Goal: Check status: Check status

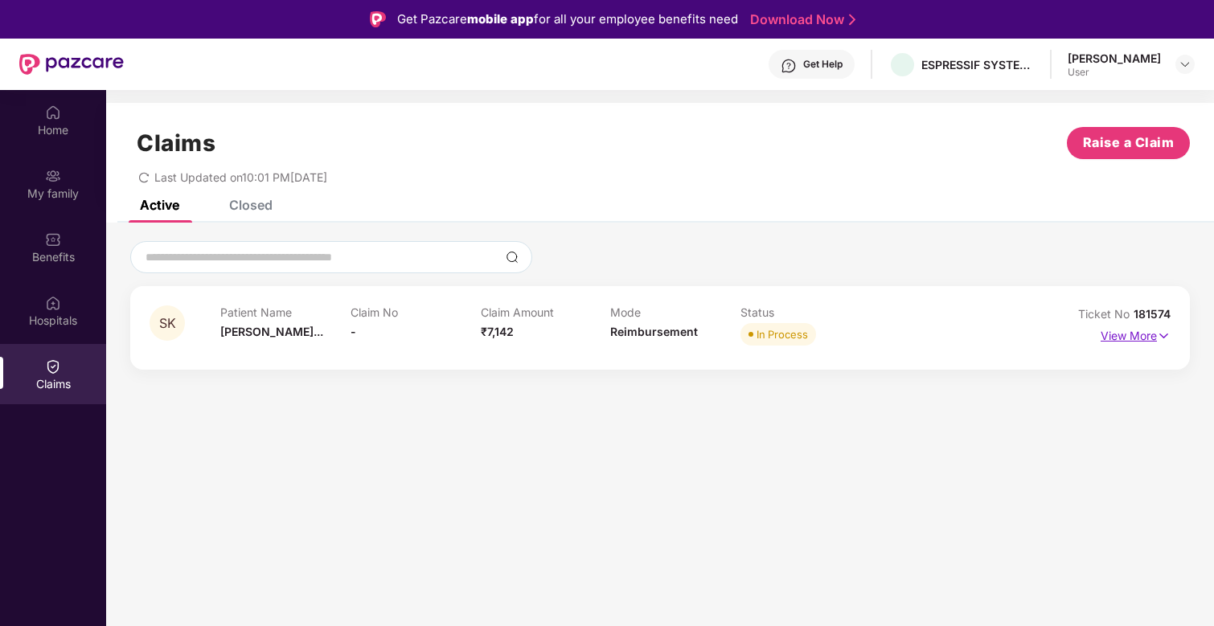
click at [1134, 328] on p "View More" at bounding box center [1136, 334] width 70 height 22
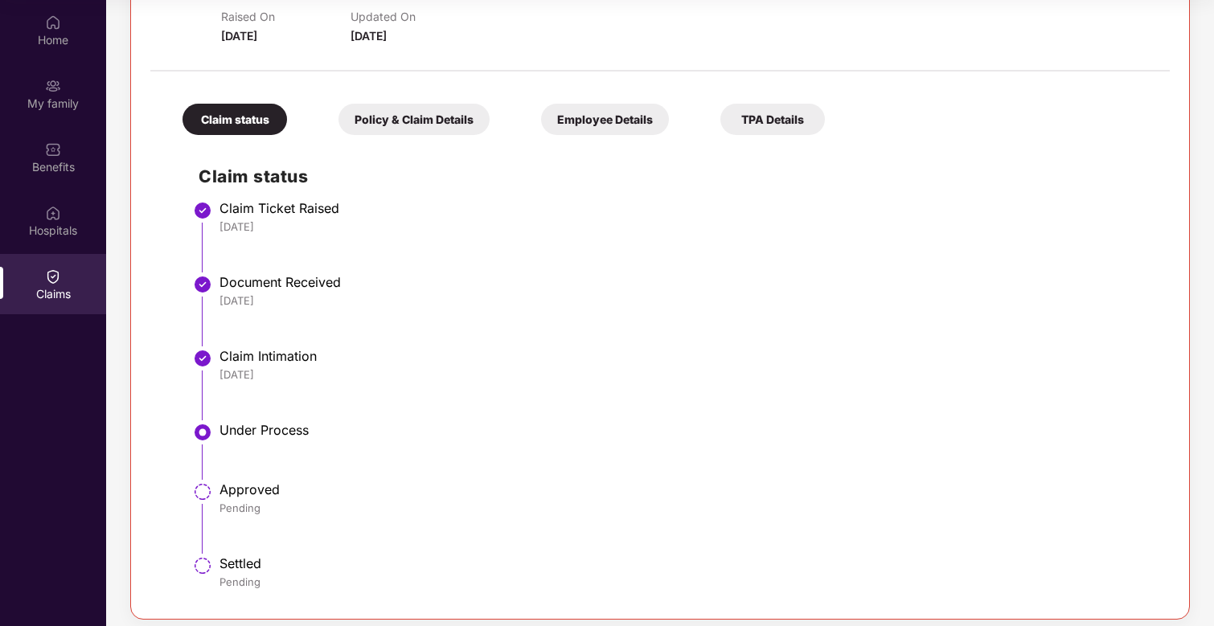
scroll to position [277, 0]
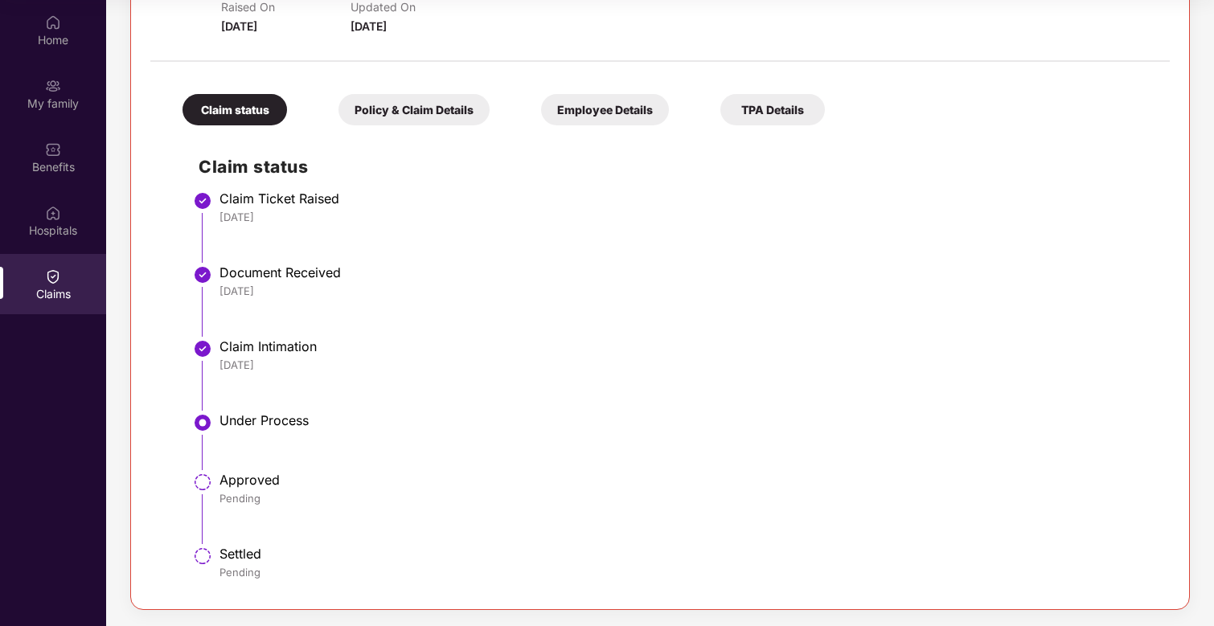
click at [259, 421] on div "Under Process" at bounding box center [687, 421] width 935 height 16
click at [240, 417] on div "Under Process" at bounding box center [687, 421] width 935 height 16
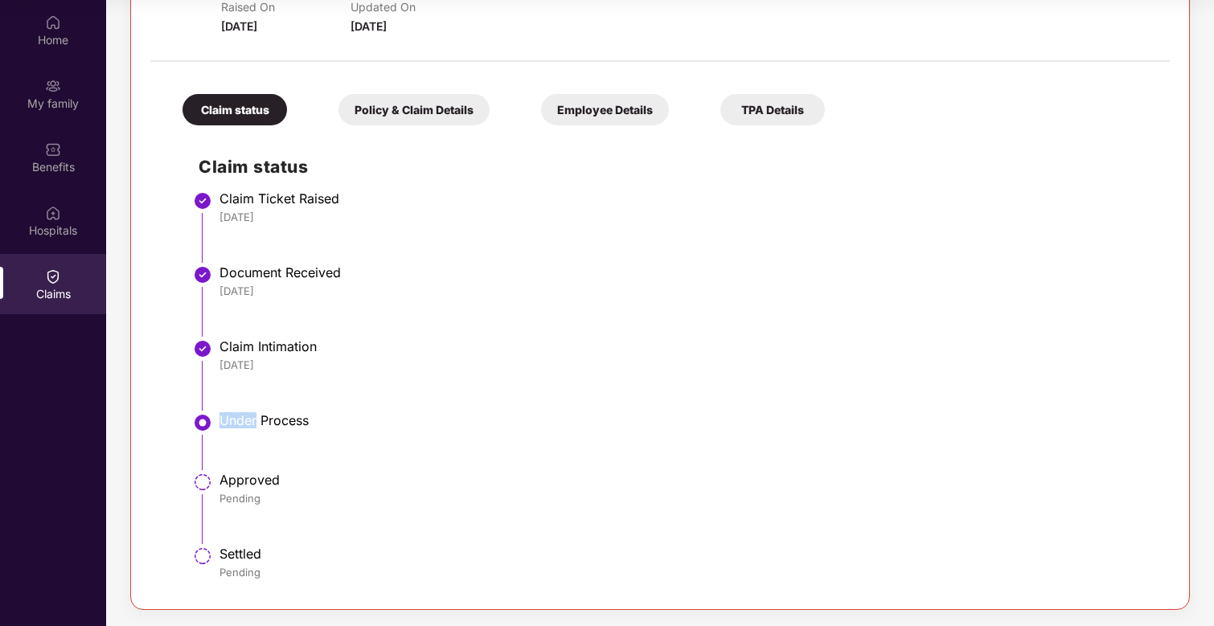
click at [240, 417] on div "Under Process" at bounding box center [687, 421] width 935 height 16
click at [285, 419] on div "Under Process" at bounding box center [687, 421] width 935 height 16
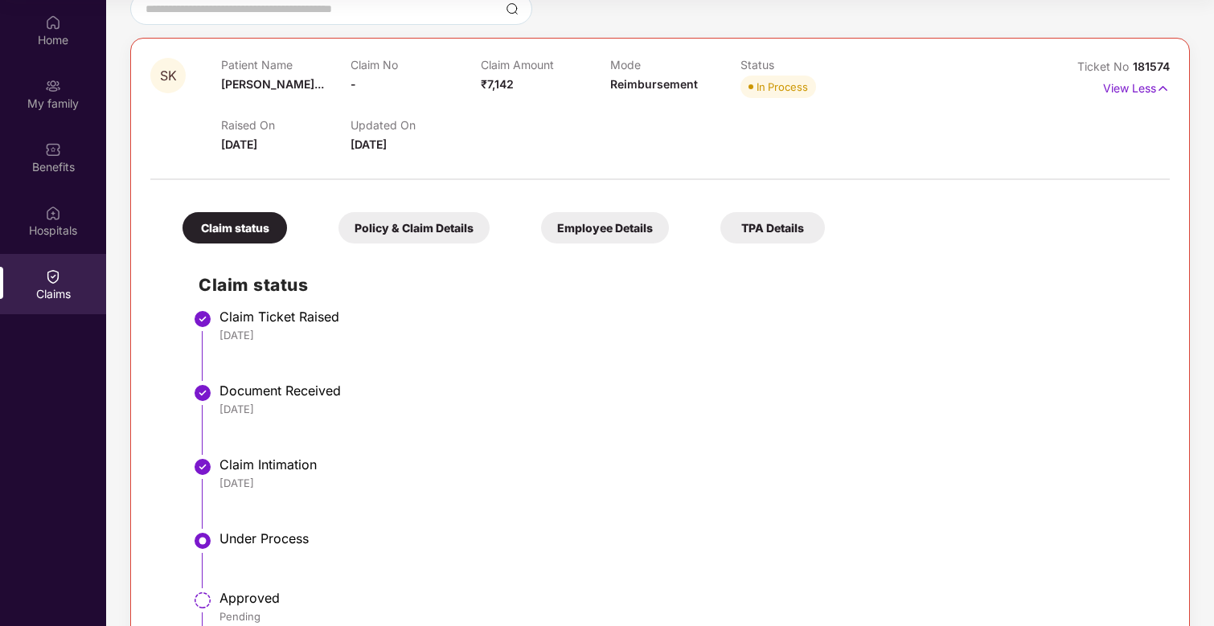
scroll to position [0, 0]
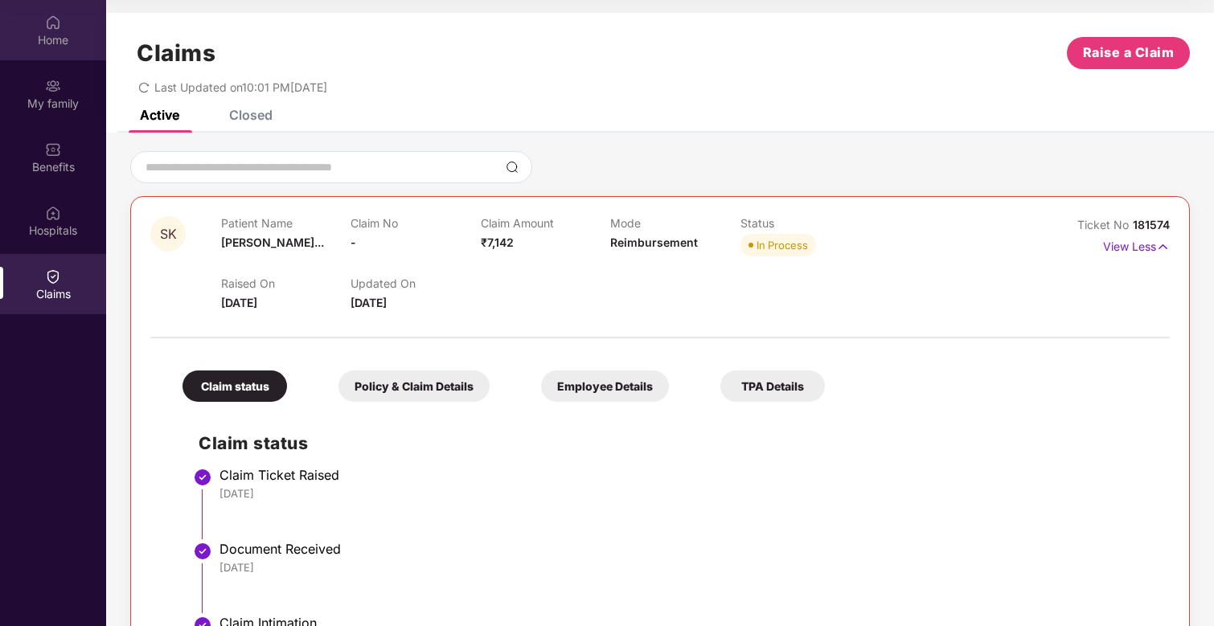
click at [68, 48] on div "Home" at bounding box center [53, 30] width 106 height 60
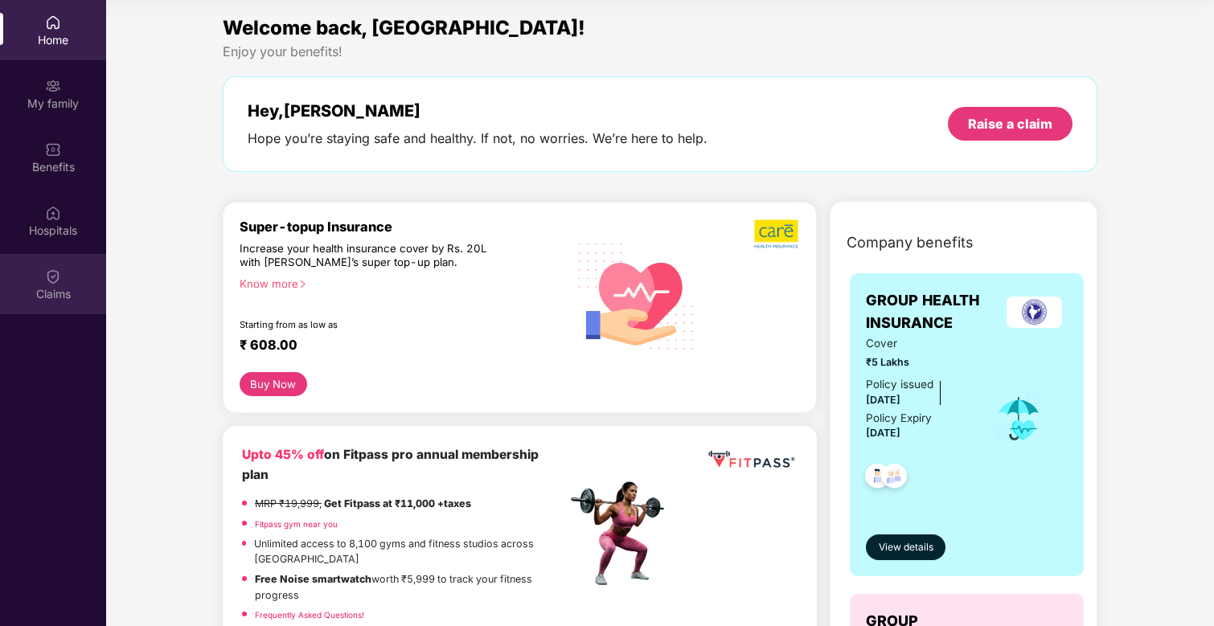
click at [60, 284] on div "Claims" at bounding box center [53, 284] width 106 height 60
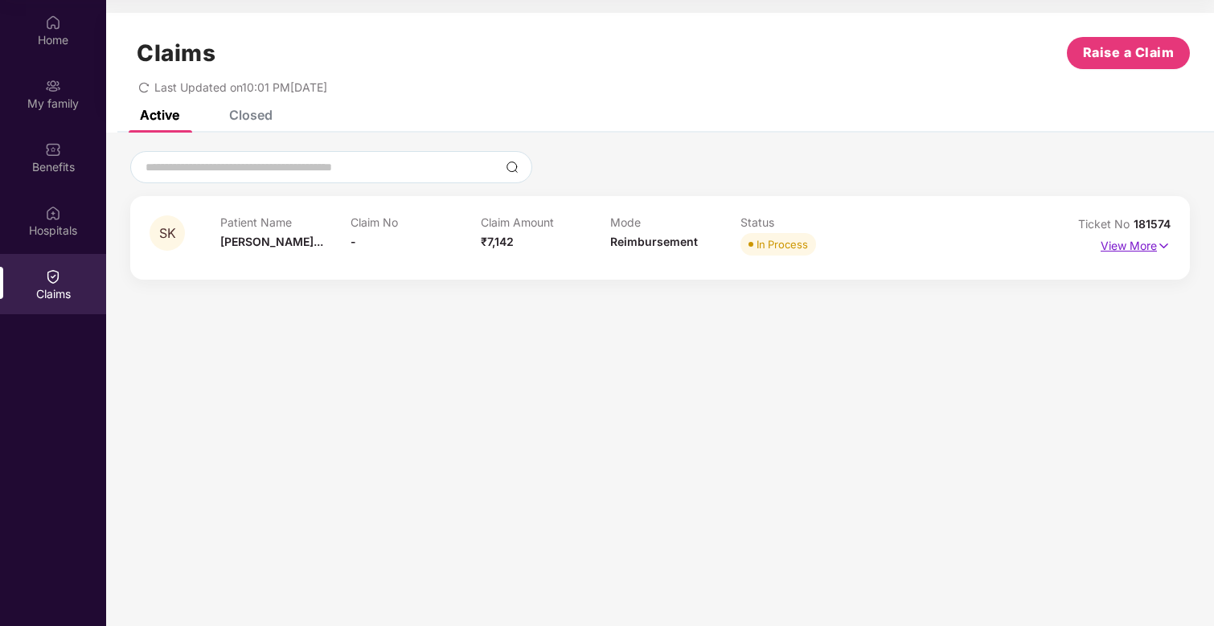
click at [1121, 235] on p "View More" at bounding box center [1136, 244] width 70 height 22
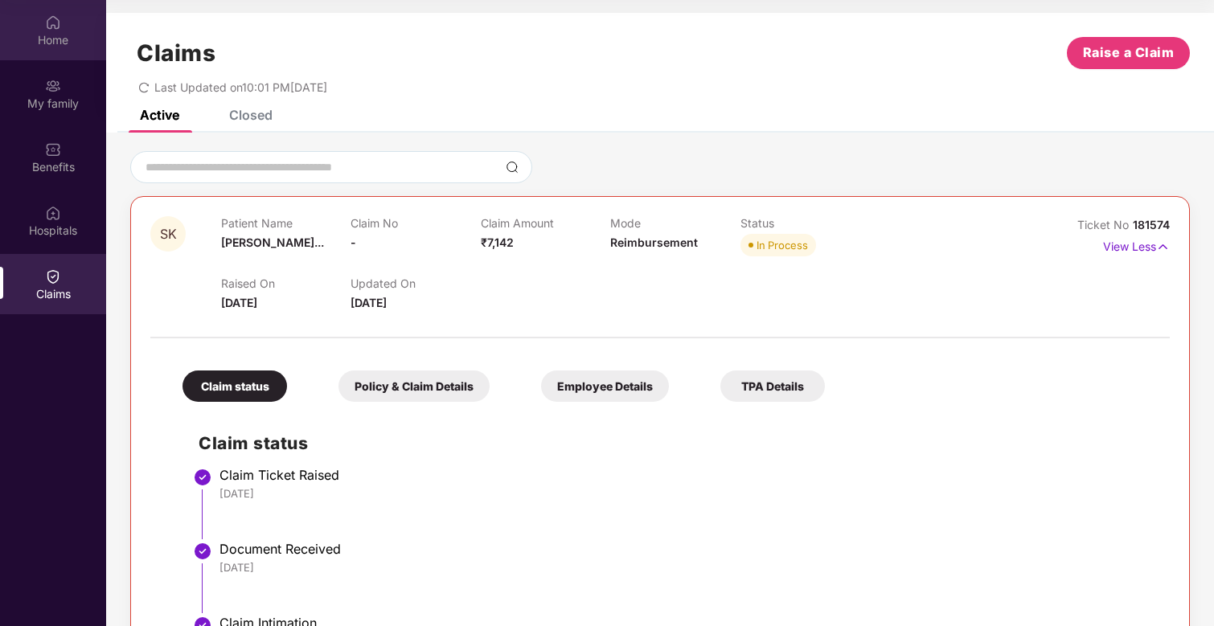
click at [45, 42] on div "Home" at bounding box center [53, 40] width 106 height 16
